Goal: Information Seeking & Learning: Check status

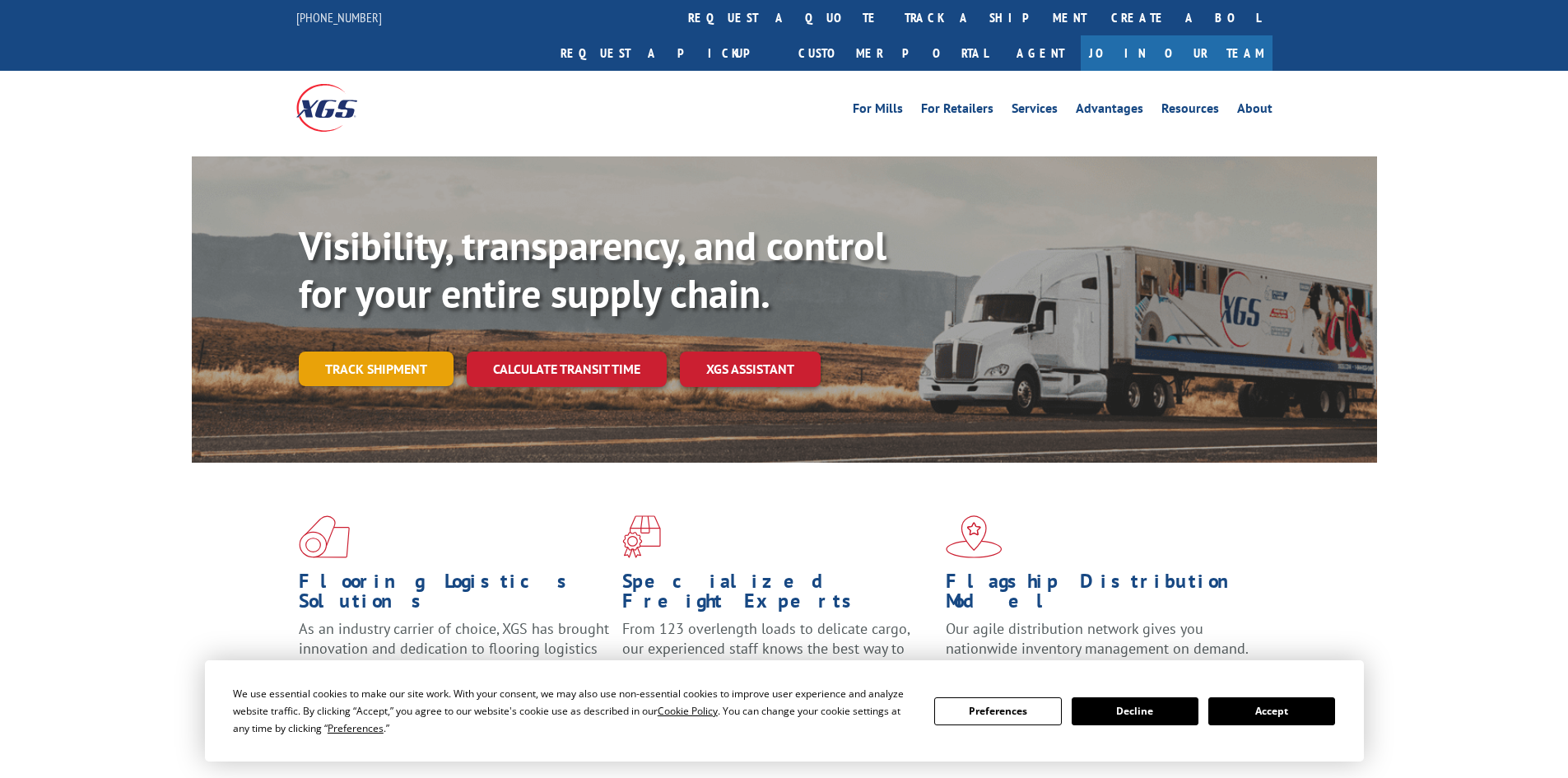
click at [411, 352] on link "Track shipment" at bounding box center [376, 369] width 155 height 35
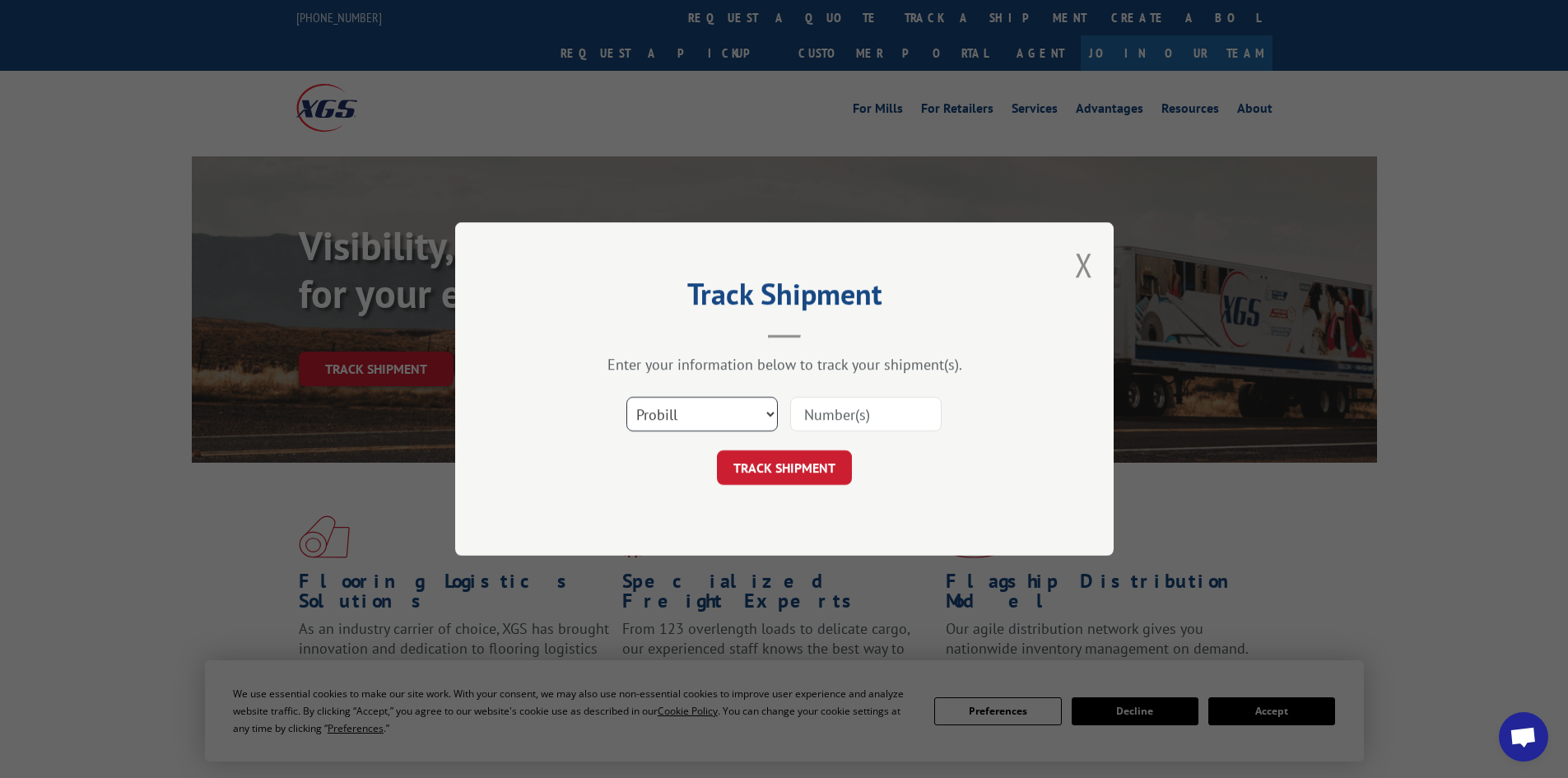
click at [757, 420] on select "Select category... Probill BOL PO" at bounding box center [702, 415] width 151 height 35
select select "bol"
click at [626, 397] on select "Select category... Probill BOL PO" at bounding box center [702, 415] width 151 height 35
click at [824, 404] on input at bounding box center [866, 415] width 151 height 35
type input "6013689"
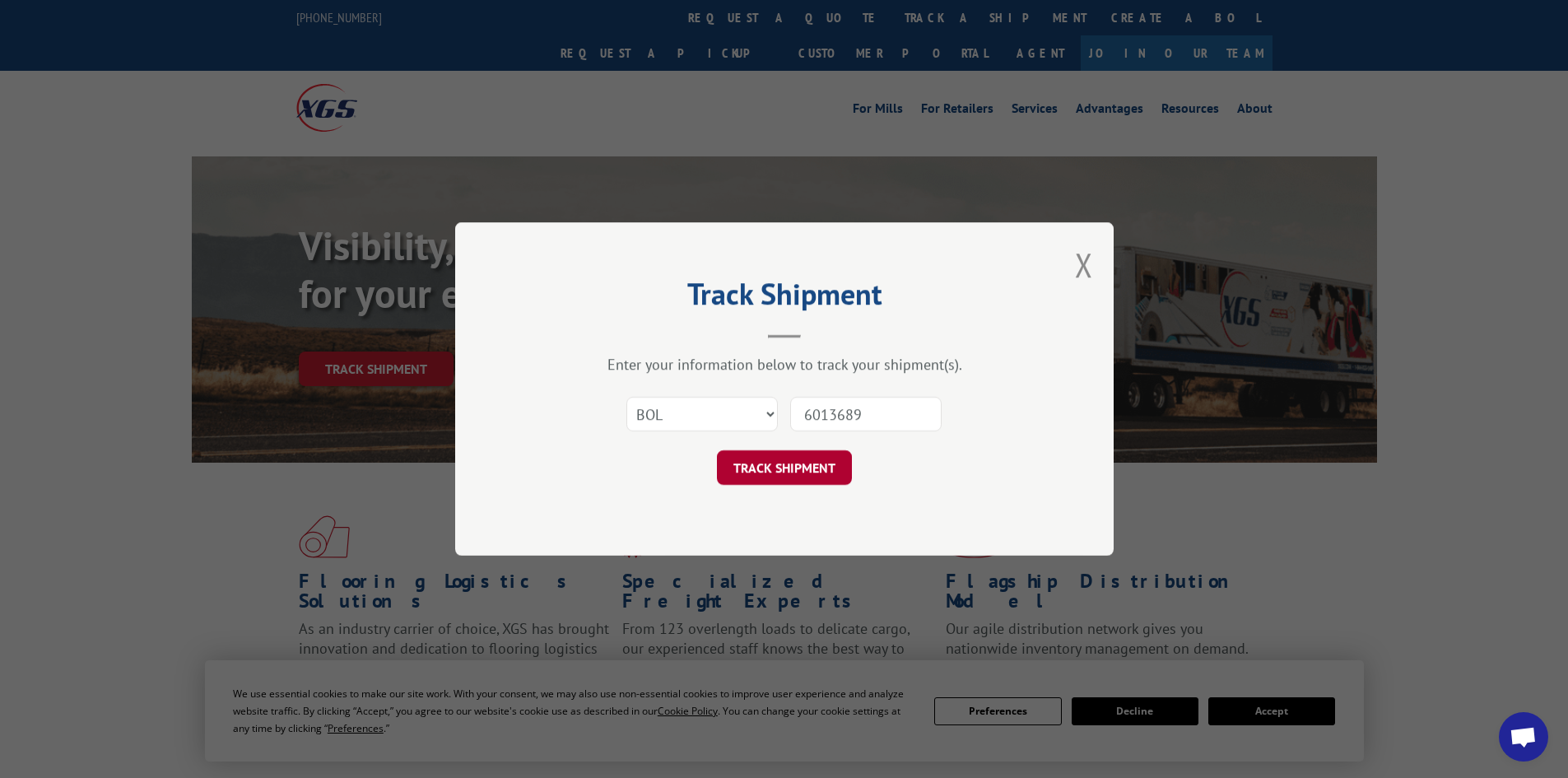
click at [793, 466] on button "TRACK SHIPMENT" at bounding box center [784, 467] width 135 height 35
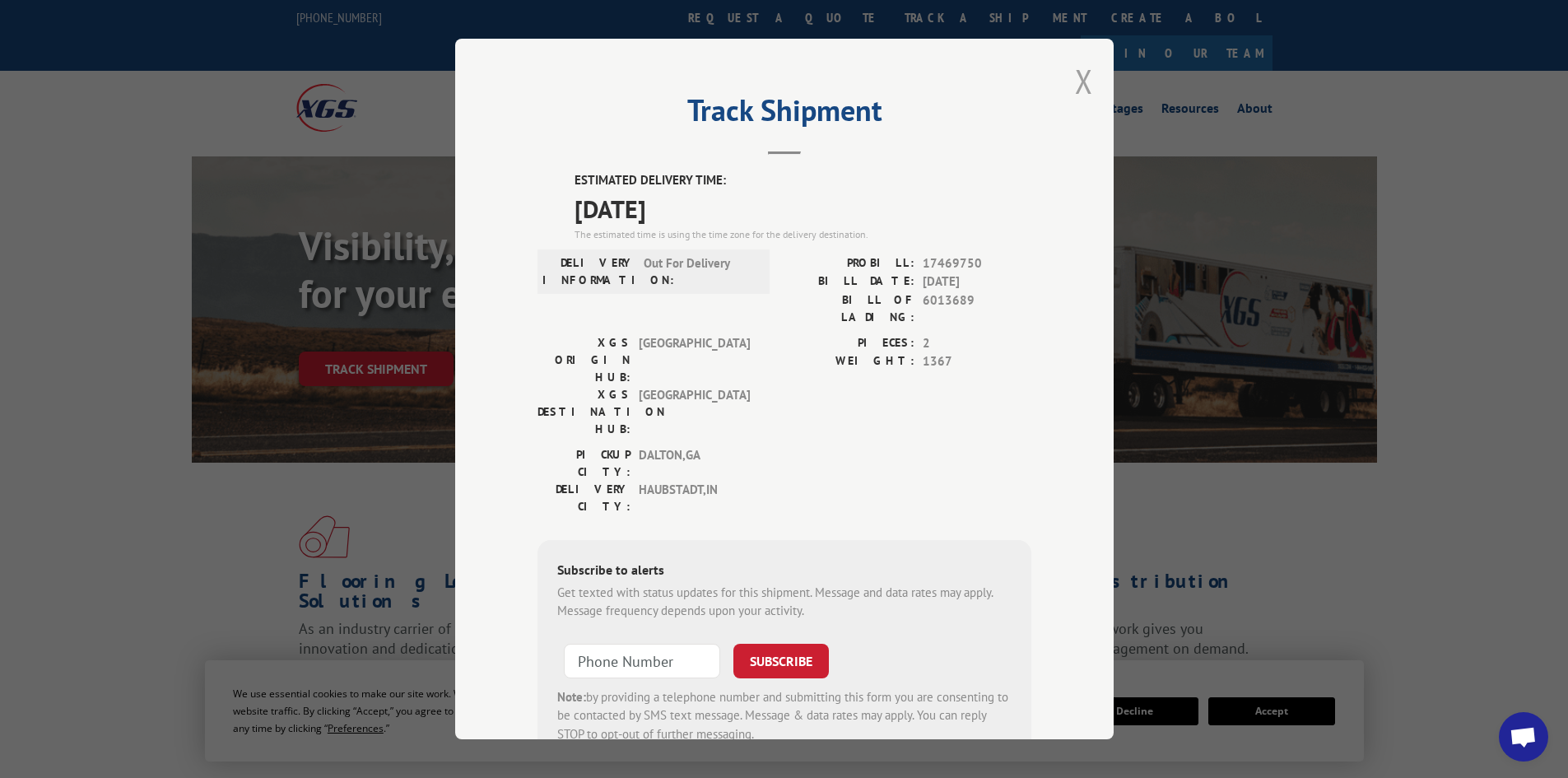
click at [1084, 74] on button "Close modal" at bounding box center [1084, 81] width 18 height 44
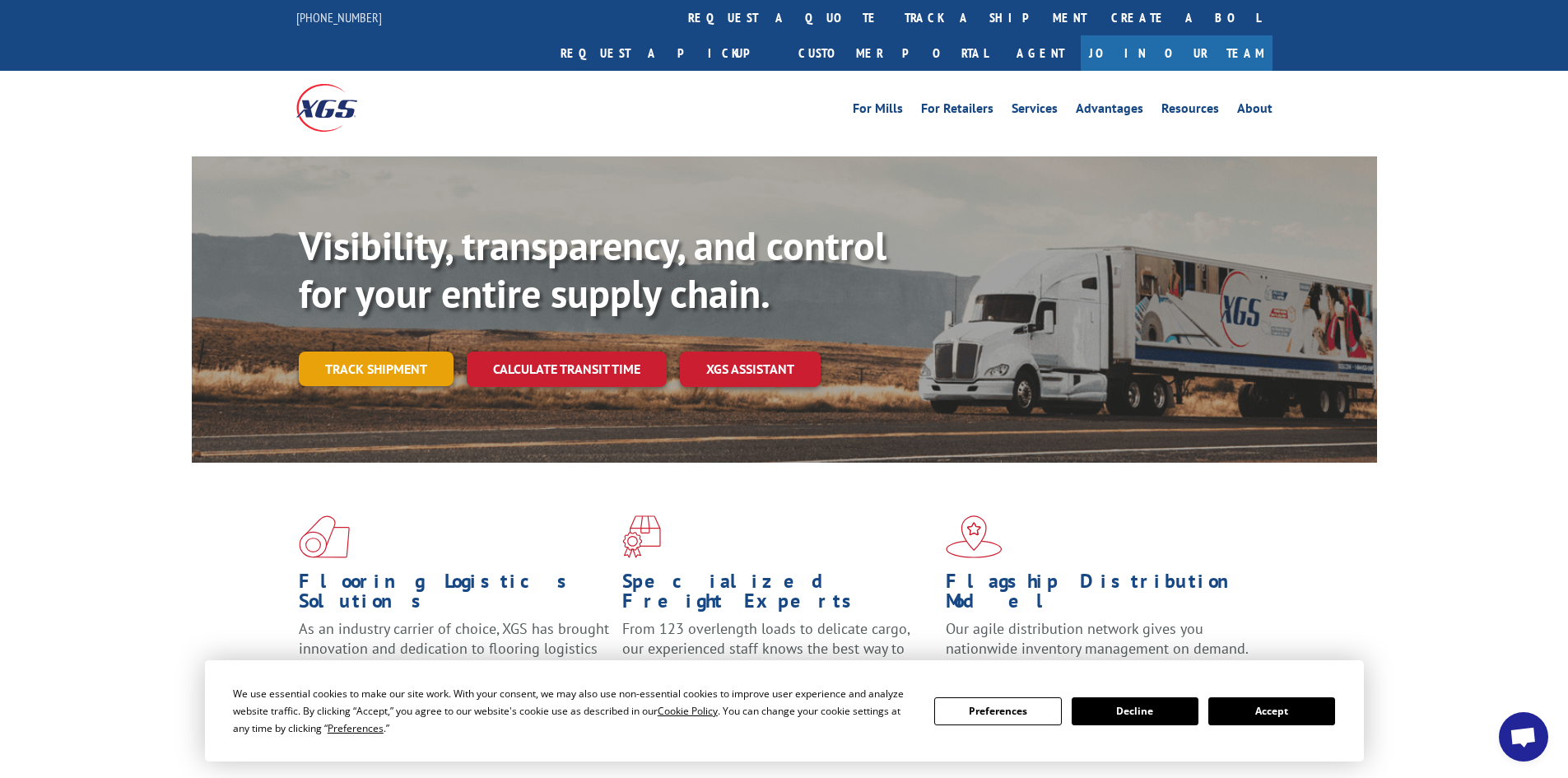
click at [370, 352] on link "Track shipment" at bounding box center [376, 369] width 155 height 35
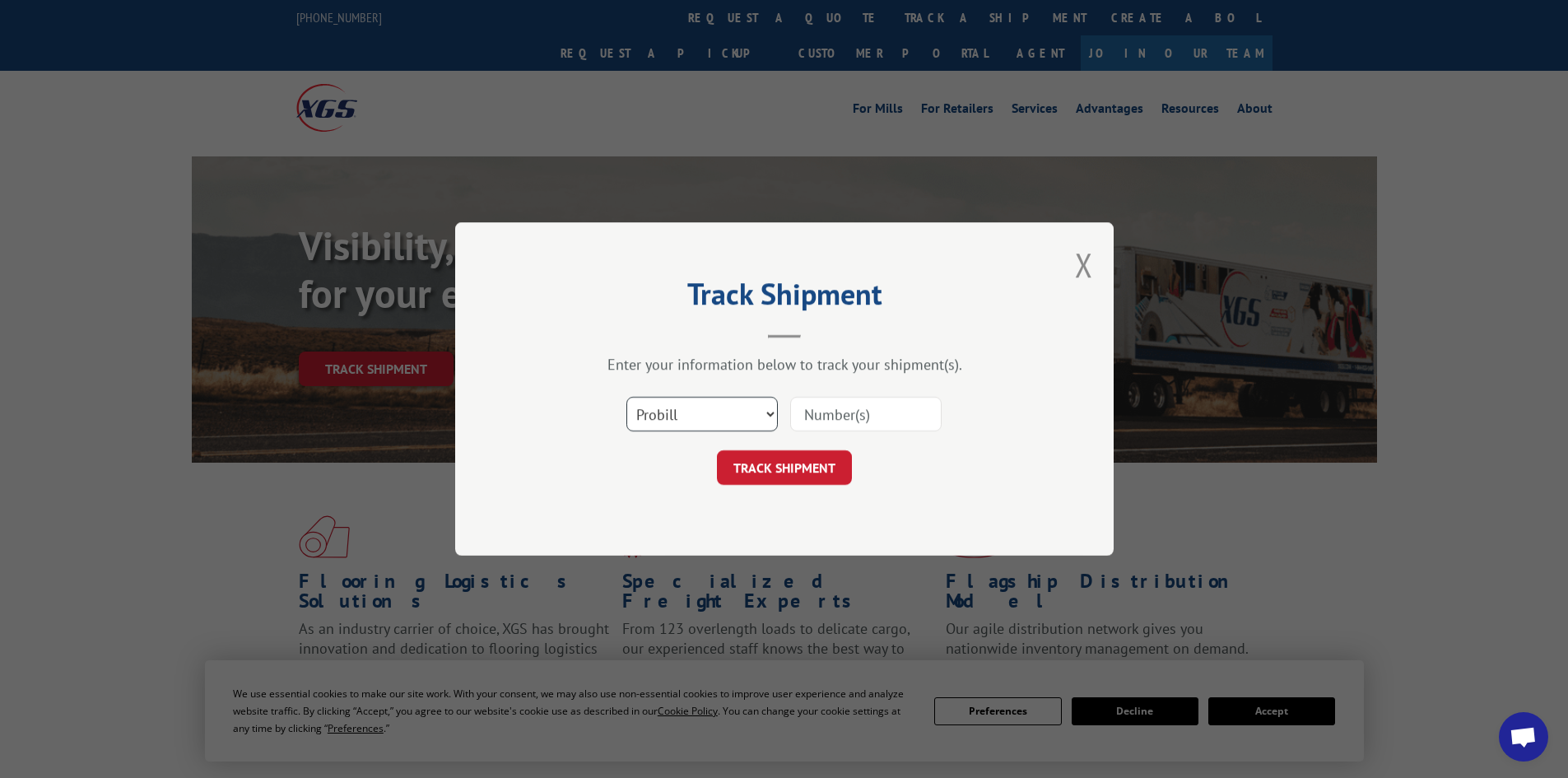
click at [656, 415] on select "Select category... Probill BOL PO" at bounding box center [702, 415] width 151 height 35
select select "bol"
click at [626, 397] on select "Select category... Probill BOL PO" at bounding box center [702, 415] width 151 height 35
click at [911, 416] on input at bounding box center [866, 415] width 151 height 35
type input "6021369"
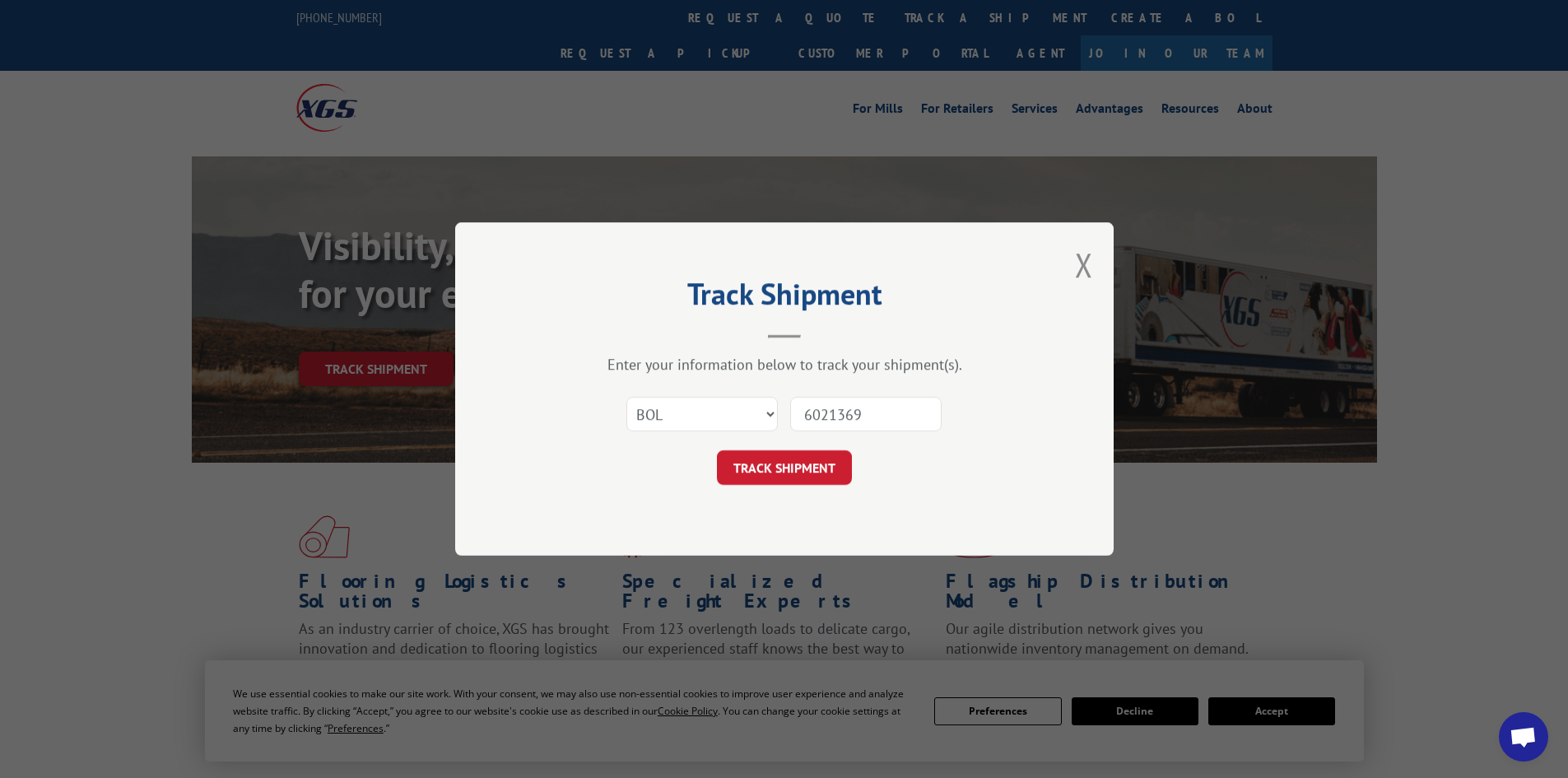
click button "TRACK SHIPMENT" at bounding box center [784, 467] width 135 height 35
